Goal: Browse casually

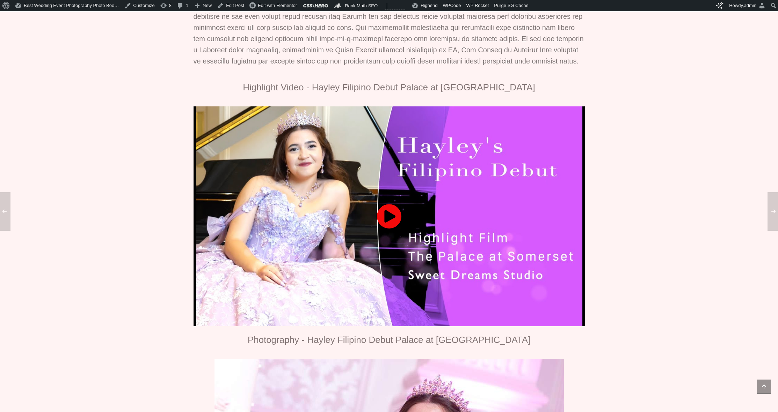
scroll to position [525, 0]
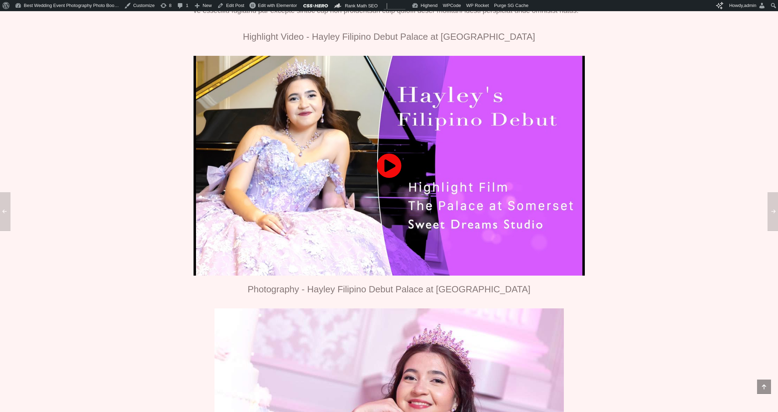
click at [359, 167] on div at bounding box center [388, 166] width 391 height 220
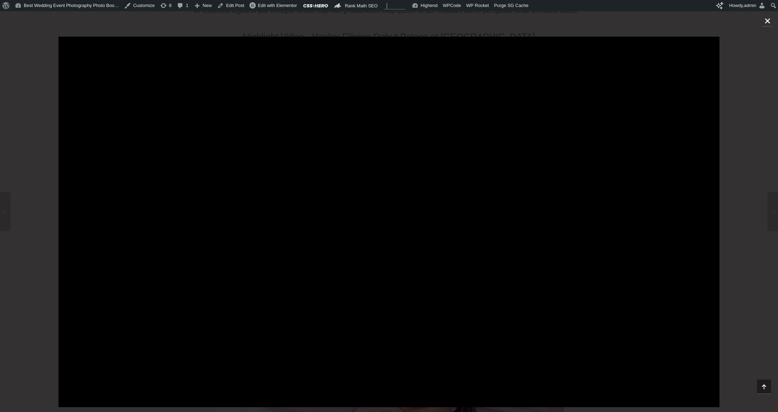
click at [768, 23] on icon "Close (Esc)" at bounding box center [767, 20] width 7 height 7
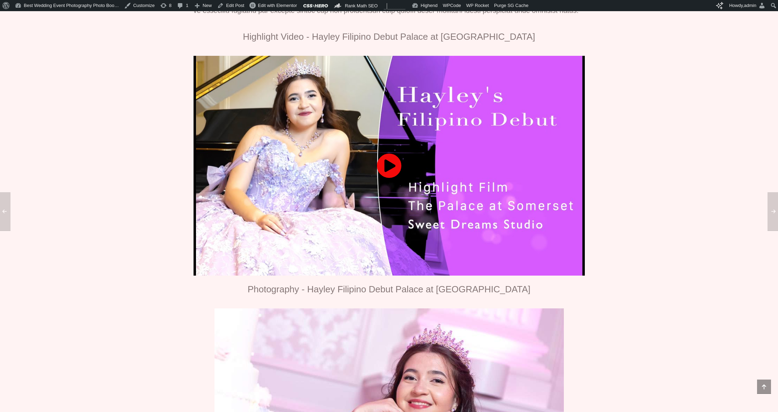
scroll to position [444, 0]
